Goal: Information Seeking & Learning: Check status

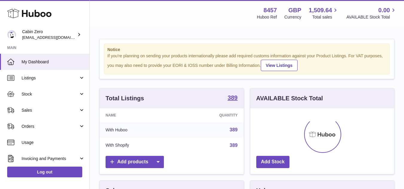
scroll to position [93, 144]
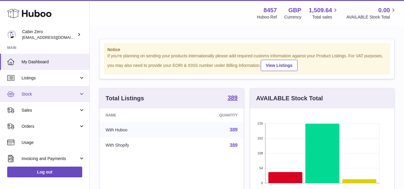
click at [35, 94] on span "Stock" at bounding box center [50, 94] width 57 height 6
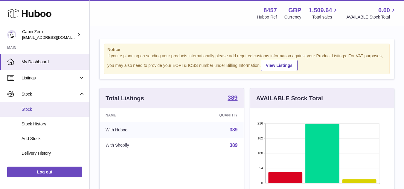
click at [39, 112] on span "Stock" at bounding box center [53, 110] width 63 height 6
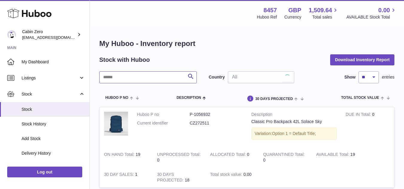
click at [149, 81] on input "text" at bounding box center [147, 77] width 97 height 12
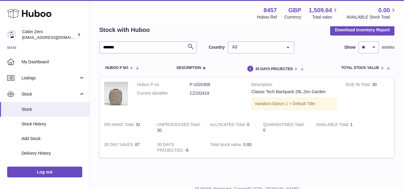
click at [175, 125] on strong "UNPROCESSED Total" at bounding box center [178, 125] width 43 height 6
click at [201, 17] on div "Menu Huboo 8457 Huboo Ref GBP Currency 1,509.64 Total sales 0.00 AVAILABLE Stoc…" at bounding box center [247, 13] width 300 height 14
click at [206, 87] on dd "P-1020309" at bounding box center [215, 85] width 53 height 6
click at [240, 127] on strong "ALLOCATED Total" at bounding box center [228, 125] width 37 height 6
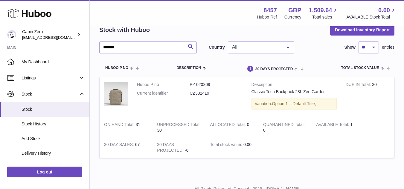
click at [240, 127] on strong "ALLOCATED Total" at bounding box center [228, 125] width 37 height 6
click at [184, 126] on strong "UNPROCESSED Total" at bounding box center [178, 125] width 43 height 6
click at [224, 122] on strong "ALLOCATED Total" at bounding box center [228, 125] width 37 height 6
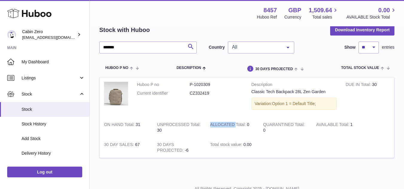
click at [224, 122] on strong "ALLOCATED Total" at bounding box center [228, 125] width 37 height 6
click at [363, 83] on strong "DUE IN Total" at bounding box center [358, 85] width 26 height 6
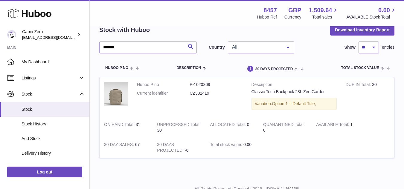
click at [161, 121] on td "UNPROCESSED Total 30" at bounding box center [178, 127] width 53 height 20
click at [237, 124] on strong "ALLOCATED Total" at bounding box center [228, 125] width 37 height 6
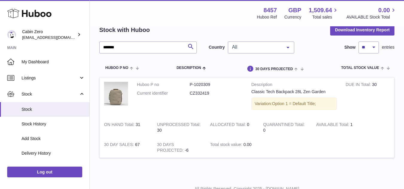
click at [170, 127] on strong "UNPROCESSED Total" at bounding box center [178, 125] width 43 height 6
click at [231, 149] on td "Total stock value 0.00" at bounding box center [232, 147] width 53 height 20
click at [338, 124] on strong "AVAILABLE Total" at bounding box center [333, 125] width 34 height 6
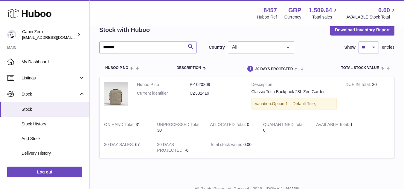
click at [338, 124] on strong "AVAILABLE Total" at bounding box center [333, 125] width 34 height 6
click at [159, 121] on td "UNPROCESSED Total 30" at bounding box center [178, 127] width 53 height 20
click at [160, 128] on td "UNPROCESSED Total 30" at bounding box center [178, 127] width 53 height 20
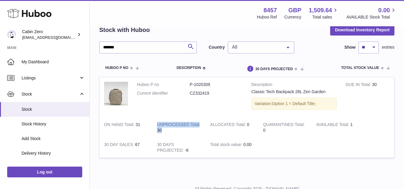
click at [160, 128] on td "UNPROCESSED Total 30" at bounding box center [178, 127] width 53 height 20
click at [114, 48] on input "*******" at bounding box center [147, 48] width 97 height 12
click at [278, 48] on span "All" at bounding box center [255, 47] width 51 height 6
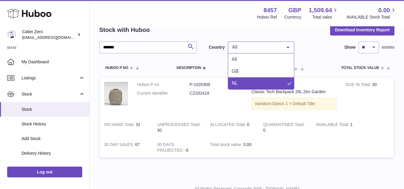
click at [247, 85] on span "NL" at bounding box center [261, 83] width 66 height 12
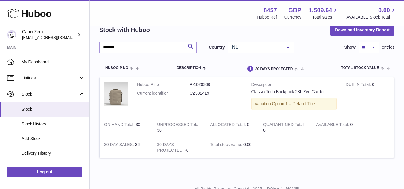
click at [344, 123] on strong "AVAILABLE Total" at bounding box center [333, 125] width 34 height 6
click at [136, 120] on td "ON HAND Total 30" at bounding box center [125, 127] width 53 height 20
click at [193, 122] on strong "UNPROCESSED Total" at bounding box center [178, 125] width 43 height 6
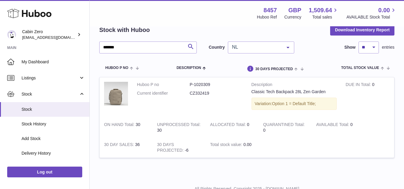
click at [174, 124] on strong "UNPROCESSED Total" at bounding box center [178, 125] width 43 height 6
click at [152, 47] on input "*******" at bounding box center [147, 48] width 97 height 12
paste input "text"
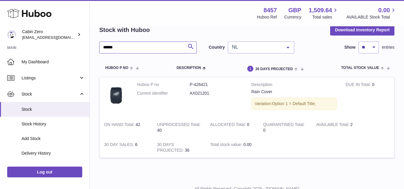
click at [159, 46] on input "******" at bounding box center [147, 48] width 97 height 12
paste input "text"
click at [165, 52] on input "******" at bounding box center [147, 48] width 97 height 12
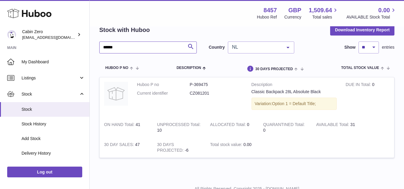
paste input "text"
type input "******"
